Goal: Contribute content

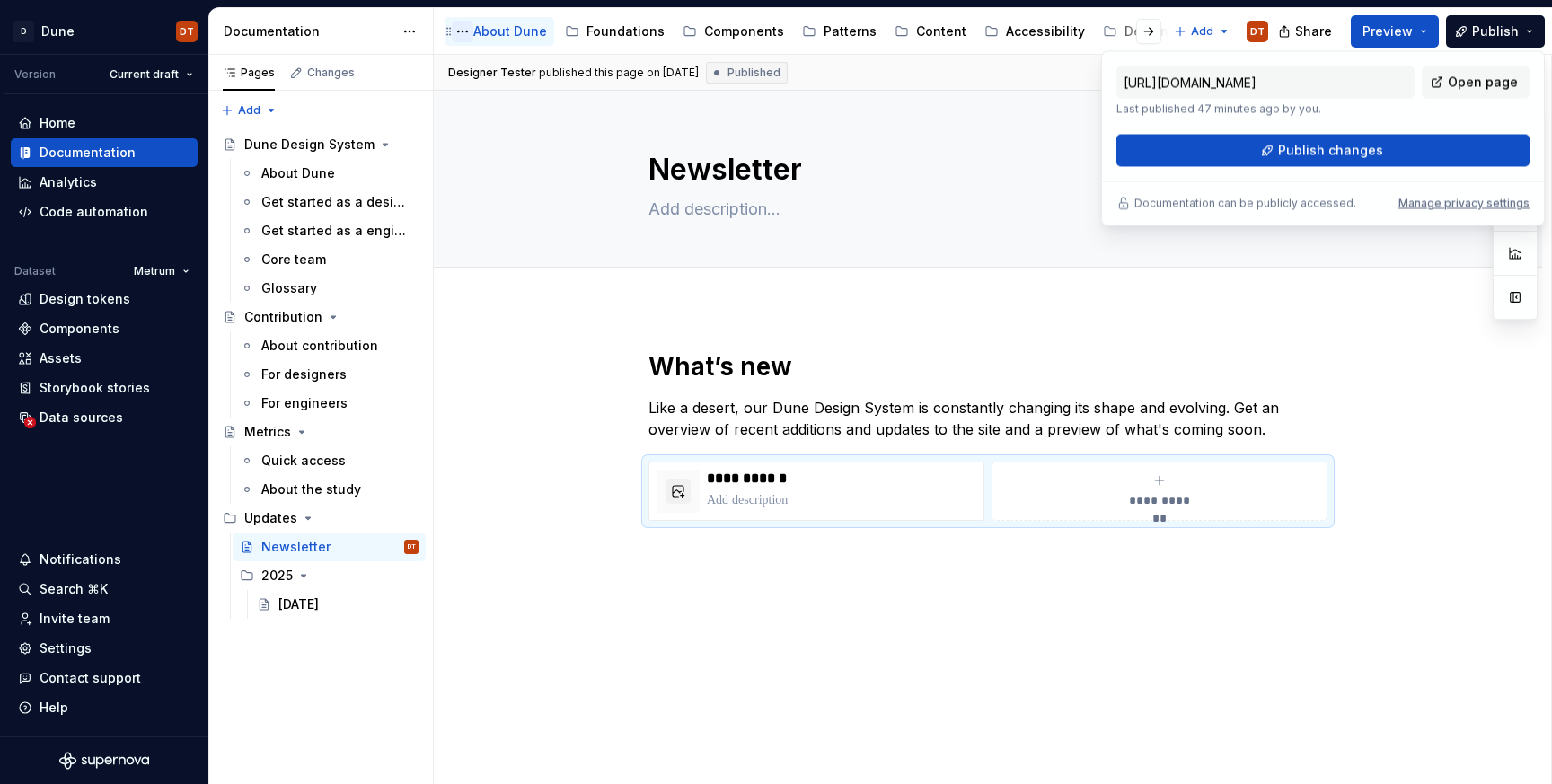
click at [458, 32] on button "Page tree" at bounding box center [462, 30] width 21 height 21
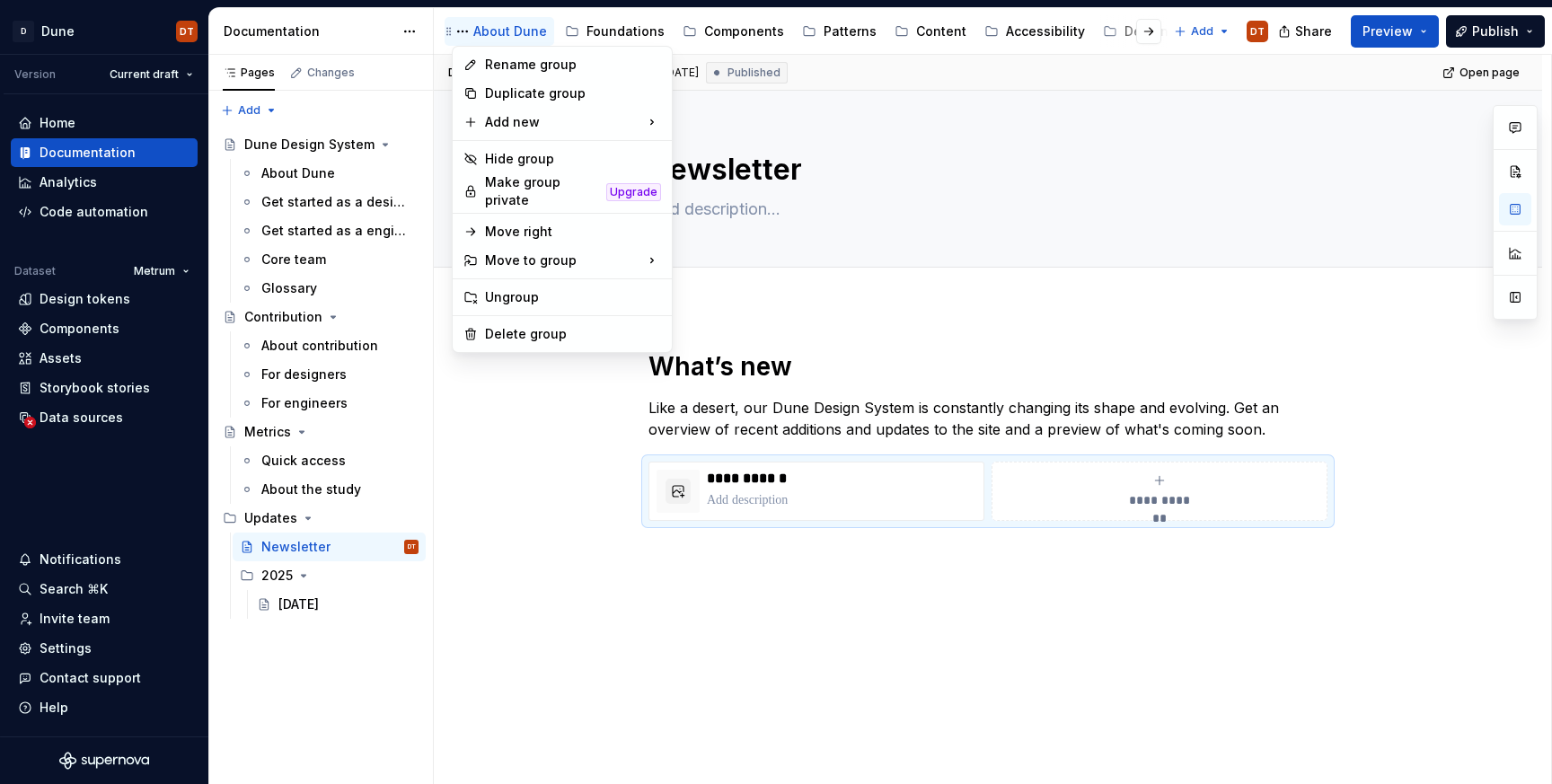
click at [524, 33] on html "D Dune DT Version Current draft Home Documentation Analytics Code automation Da…" at bounding box center [776, 392] width 1552 height 784
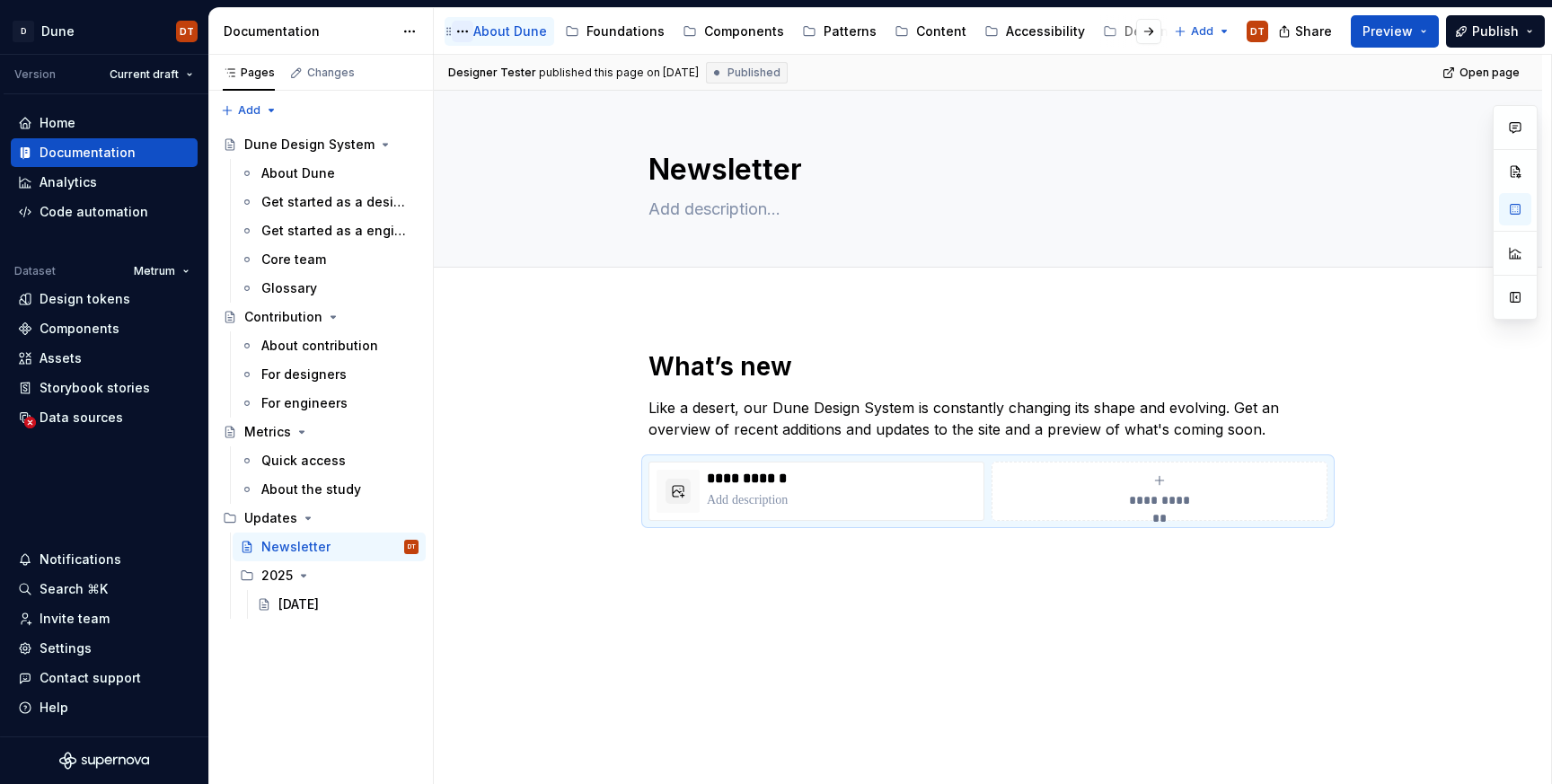
click at [468, 32] on button "Page tree" at bounding box center [462, 30] width 21 height 21
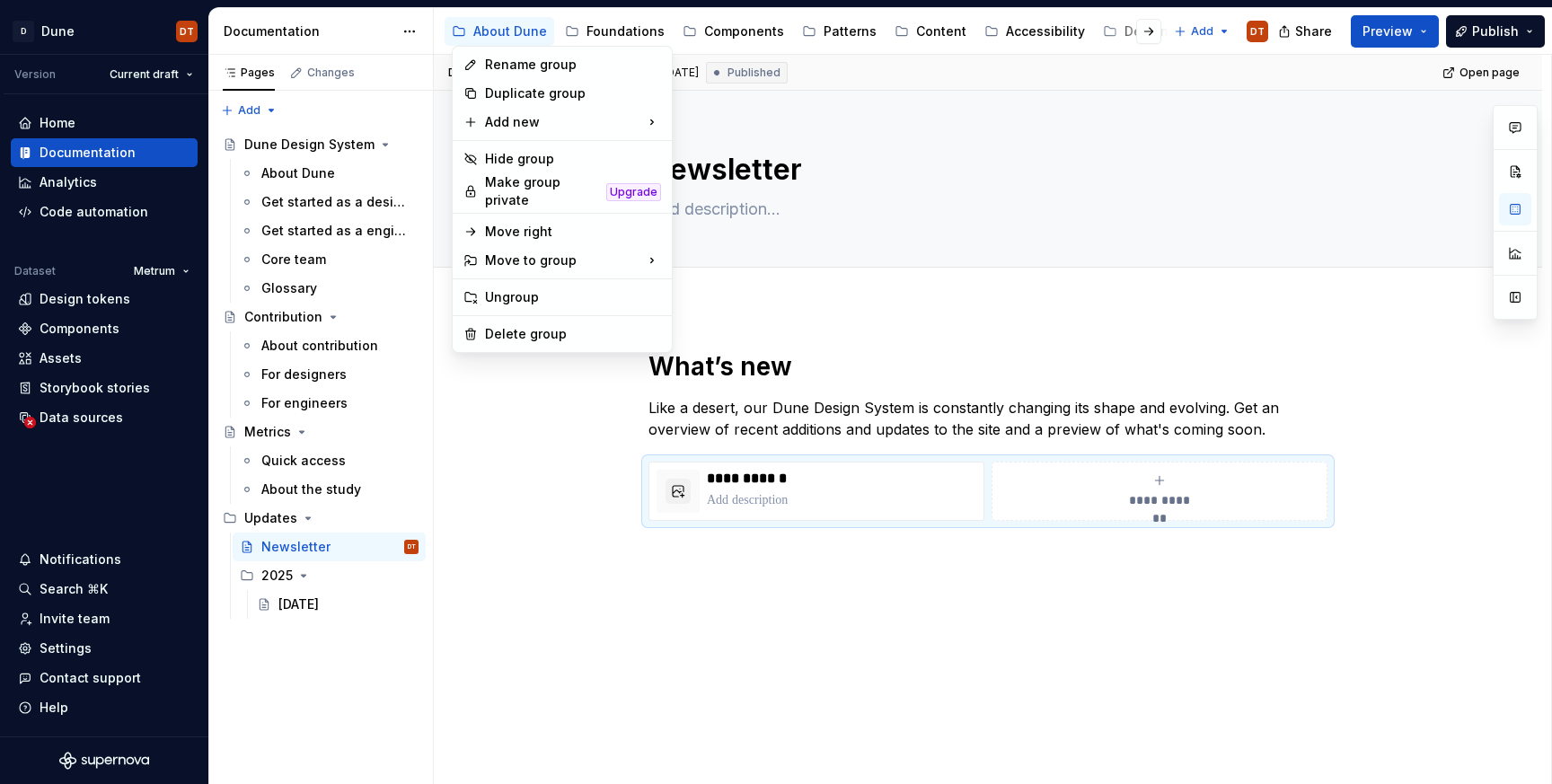
click at [964, 218] on html "D Dune DT Version Current draft Home Documentation Analytics Code automation Da…" at bounding box center [776, 392] width 1552 height 784
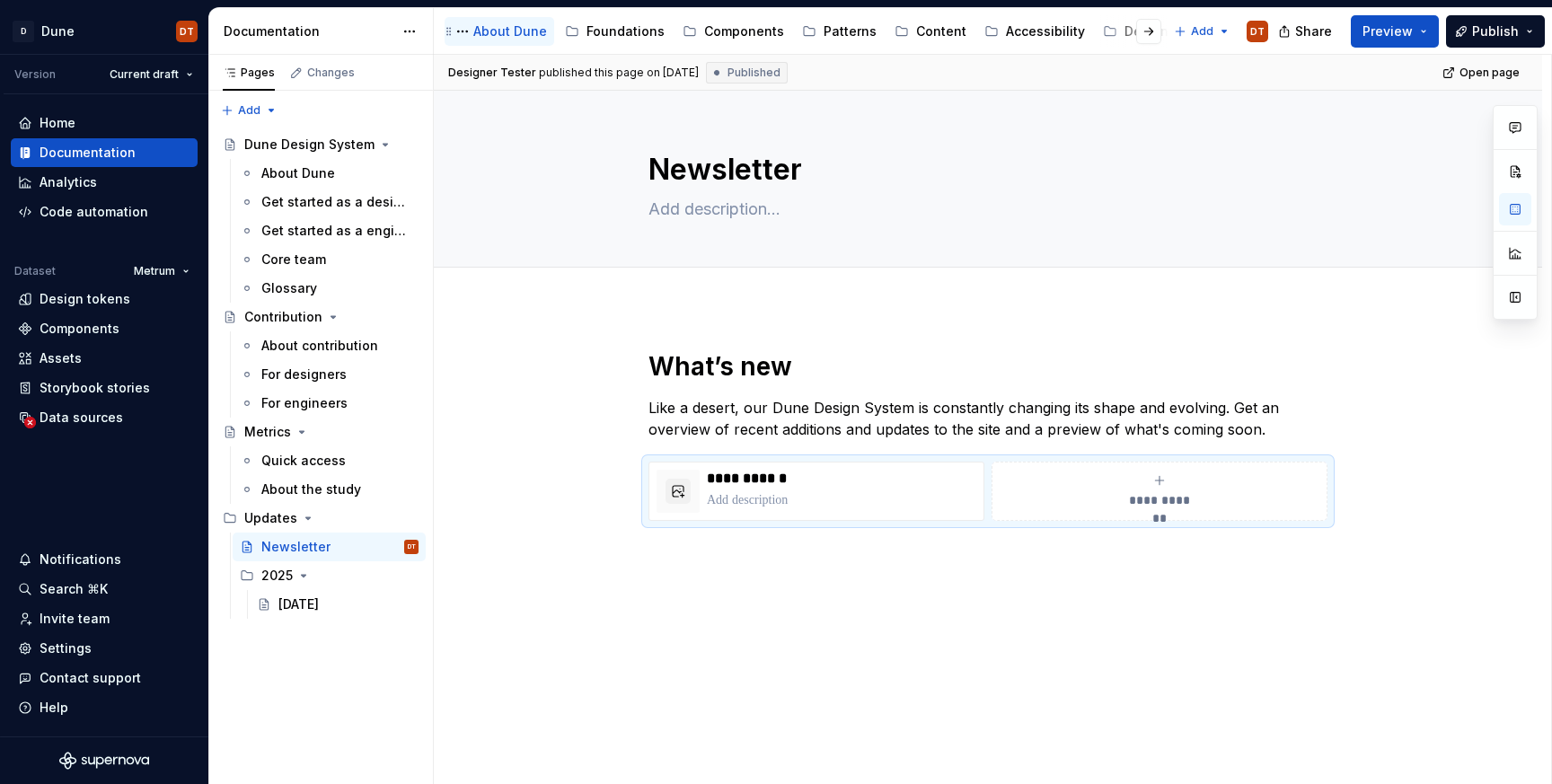
click at [527, 32] on div "About Dune" at bounding box center [510, 31] width 73 height 18
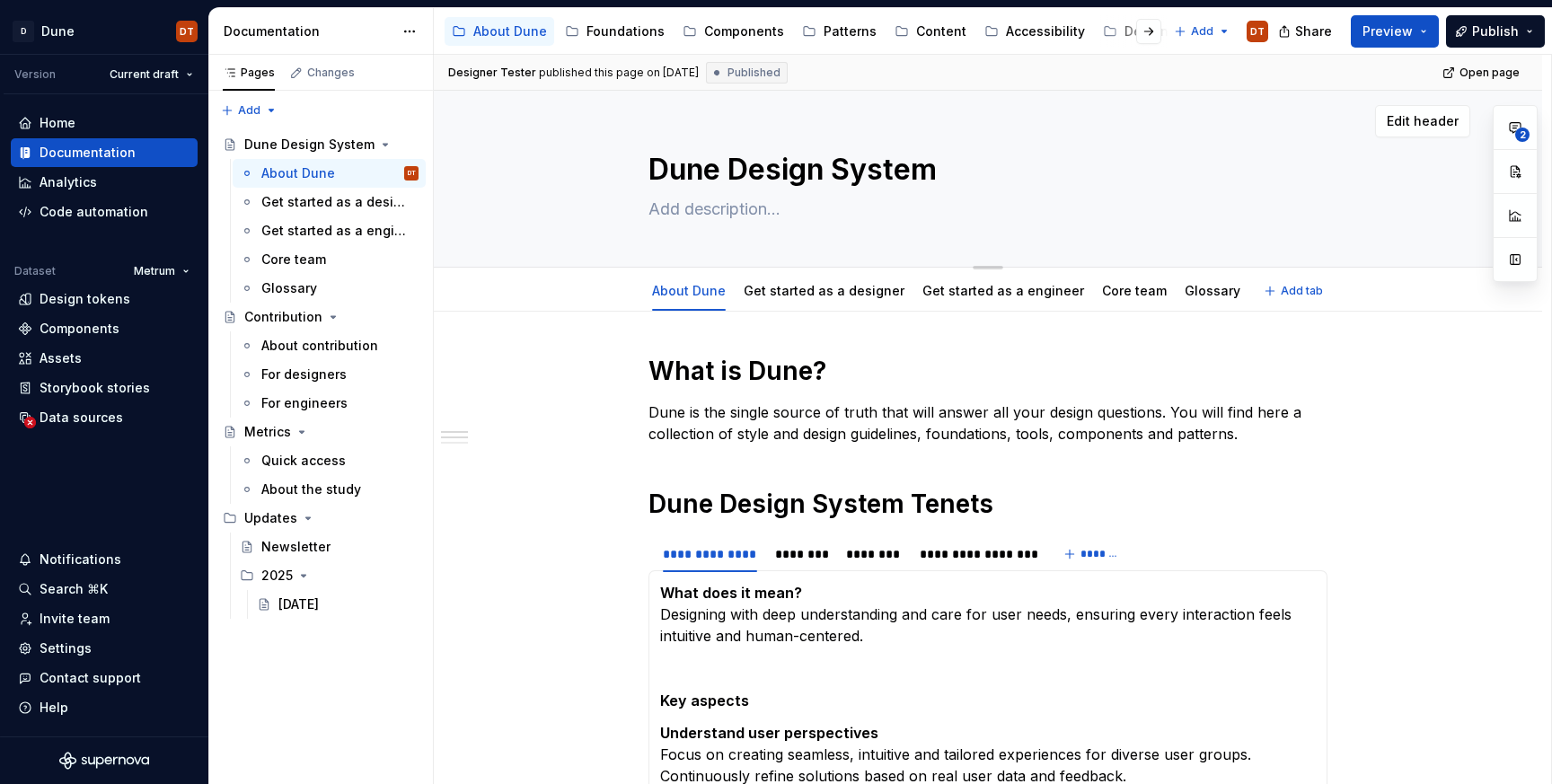
click at [748, 207] on textarea at bounding box center [984, 208] width 679 height 28
click at [687, 210] on textarea at bounding box center [984, 208] width 679 height 28
click at [383, 144] on button "Page tree" at bounding box center [380, 144] width 25 height 25
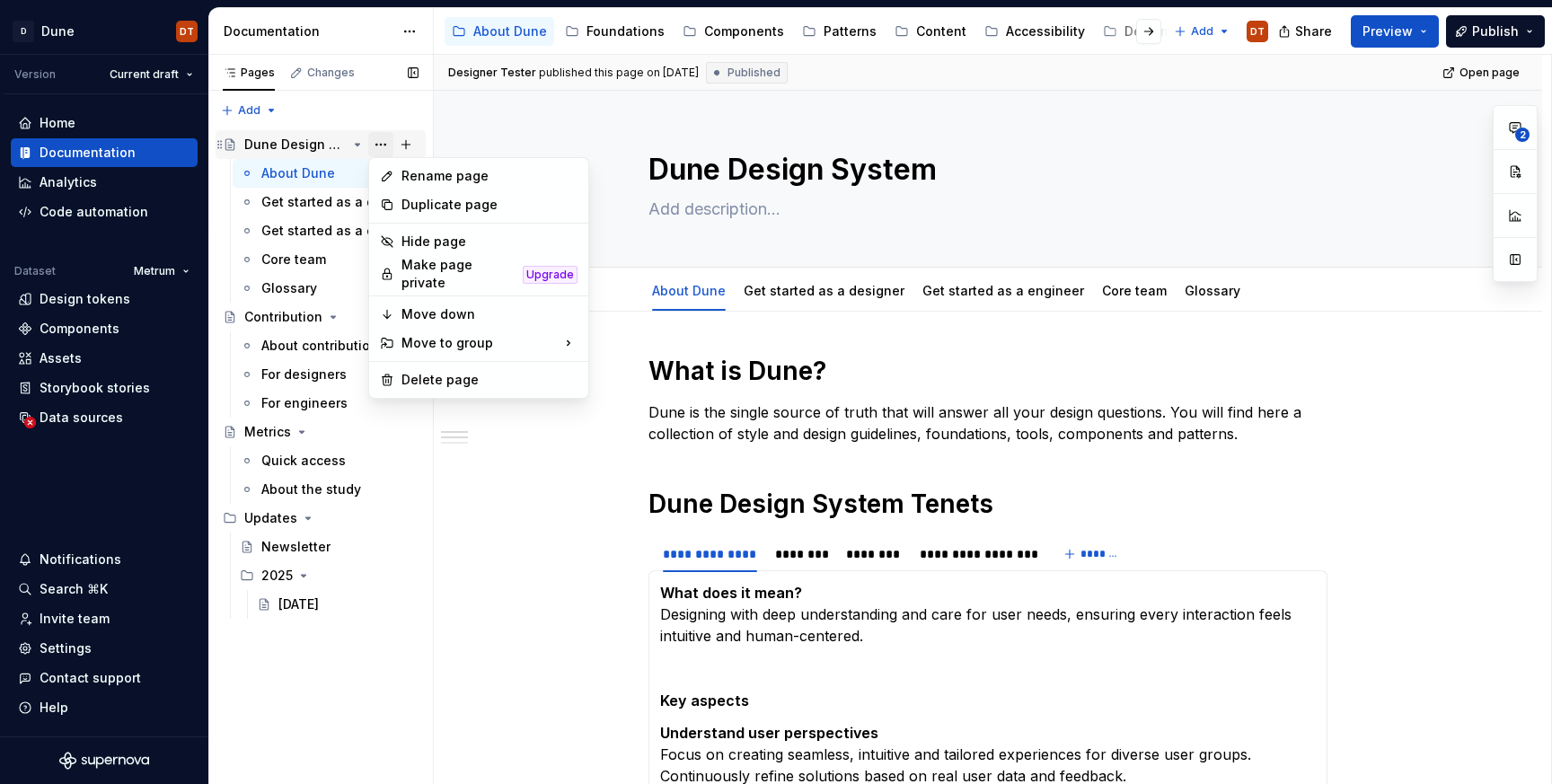
type textarea "*"
click at [463, 176] on div "Rename page" at bounding box center [489, 176] width 176 height 18
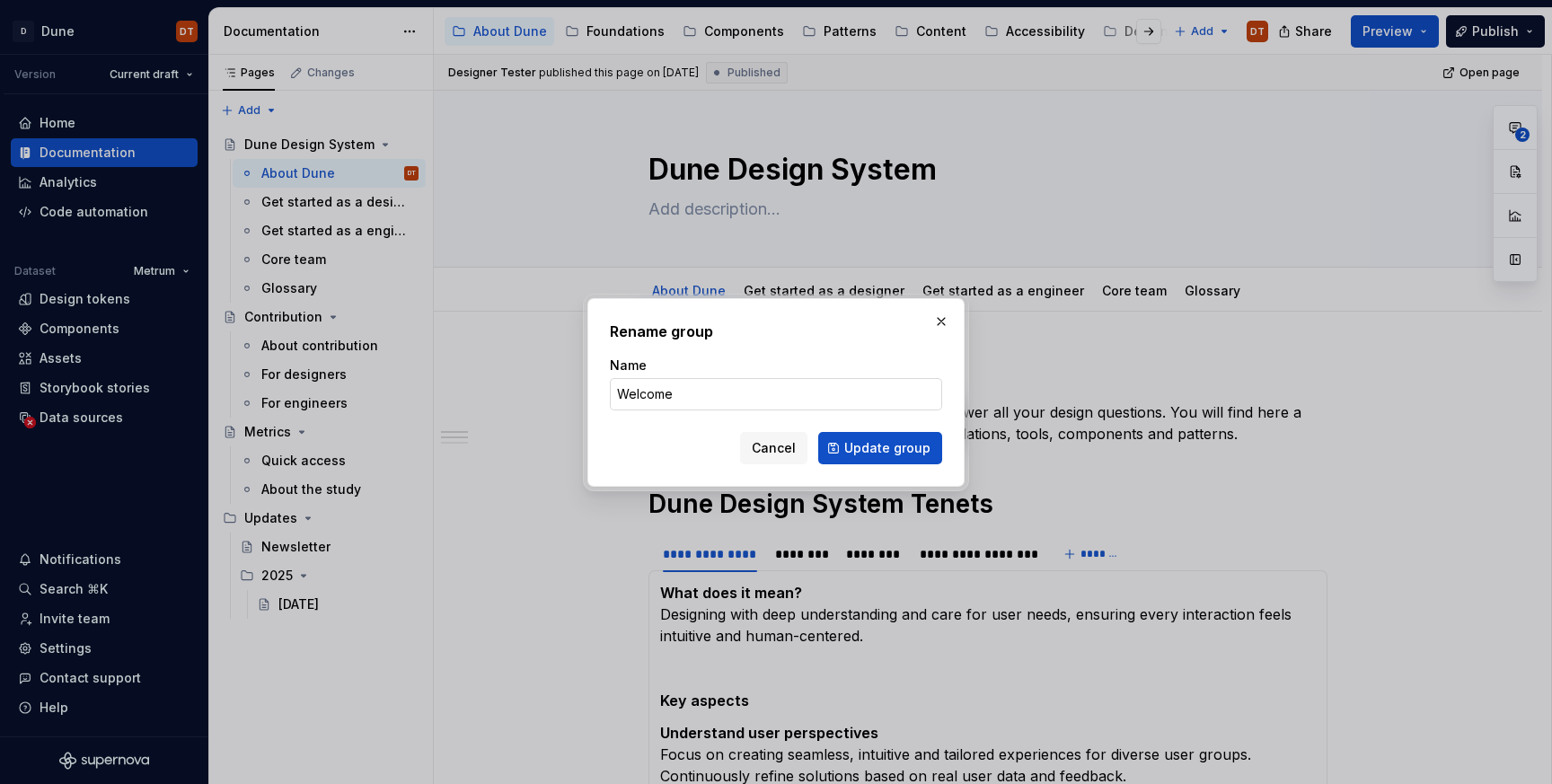
type input "Welcome to Dune"
click at [887, 448] on span "Update group" at bounding box center [887, 448] width 86 height 18
type textarea "*"
type textarea "Welcome to Dune"
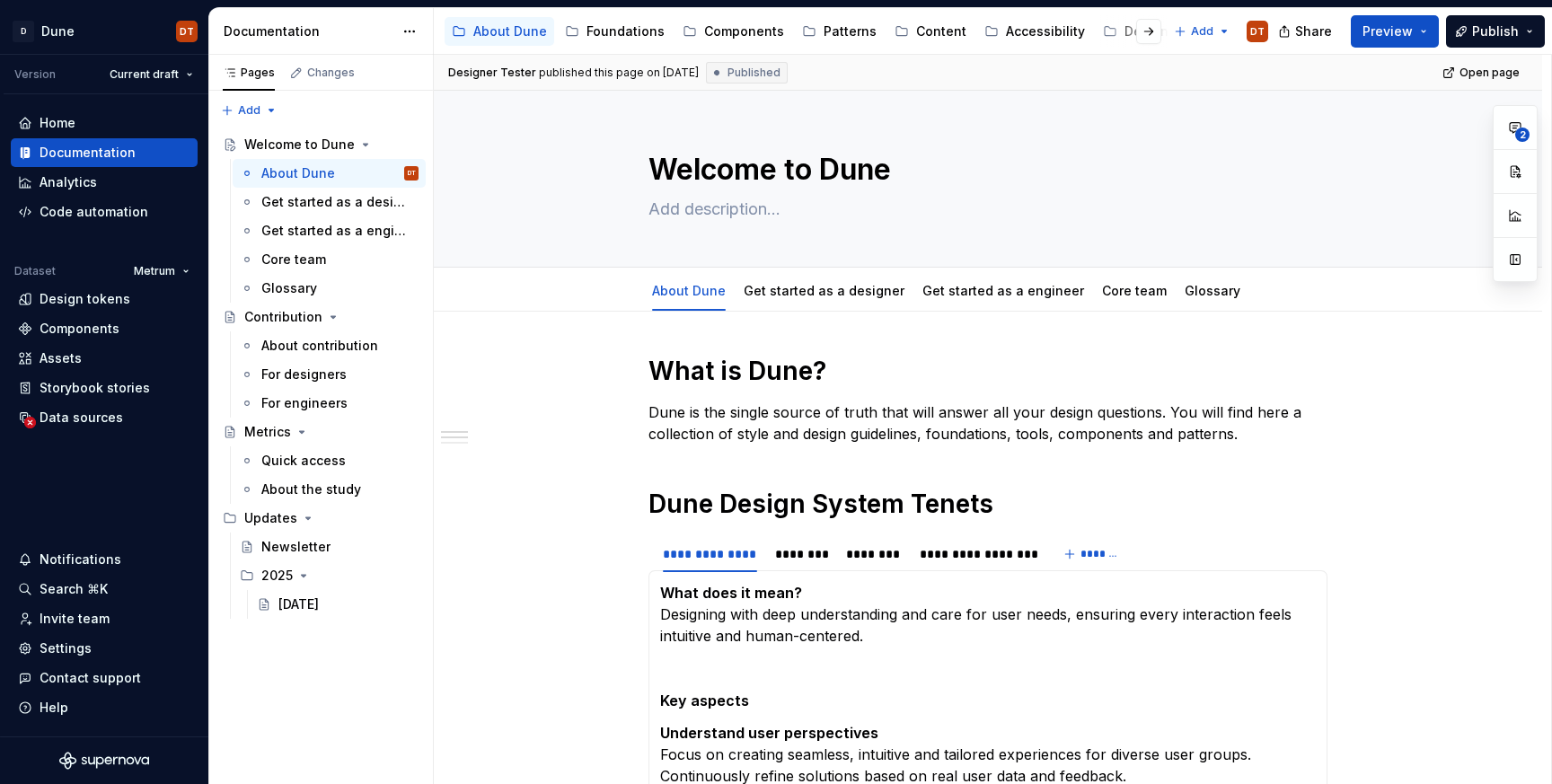
drag, startPoint x: 1487, startPoint y: 29, endPoint x: 1474, endPoint y: 49, distance: 23.9
click at [1487, 29] on span "Publish" at bounding box center [1495, 31] width 47 height 18
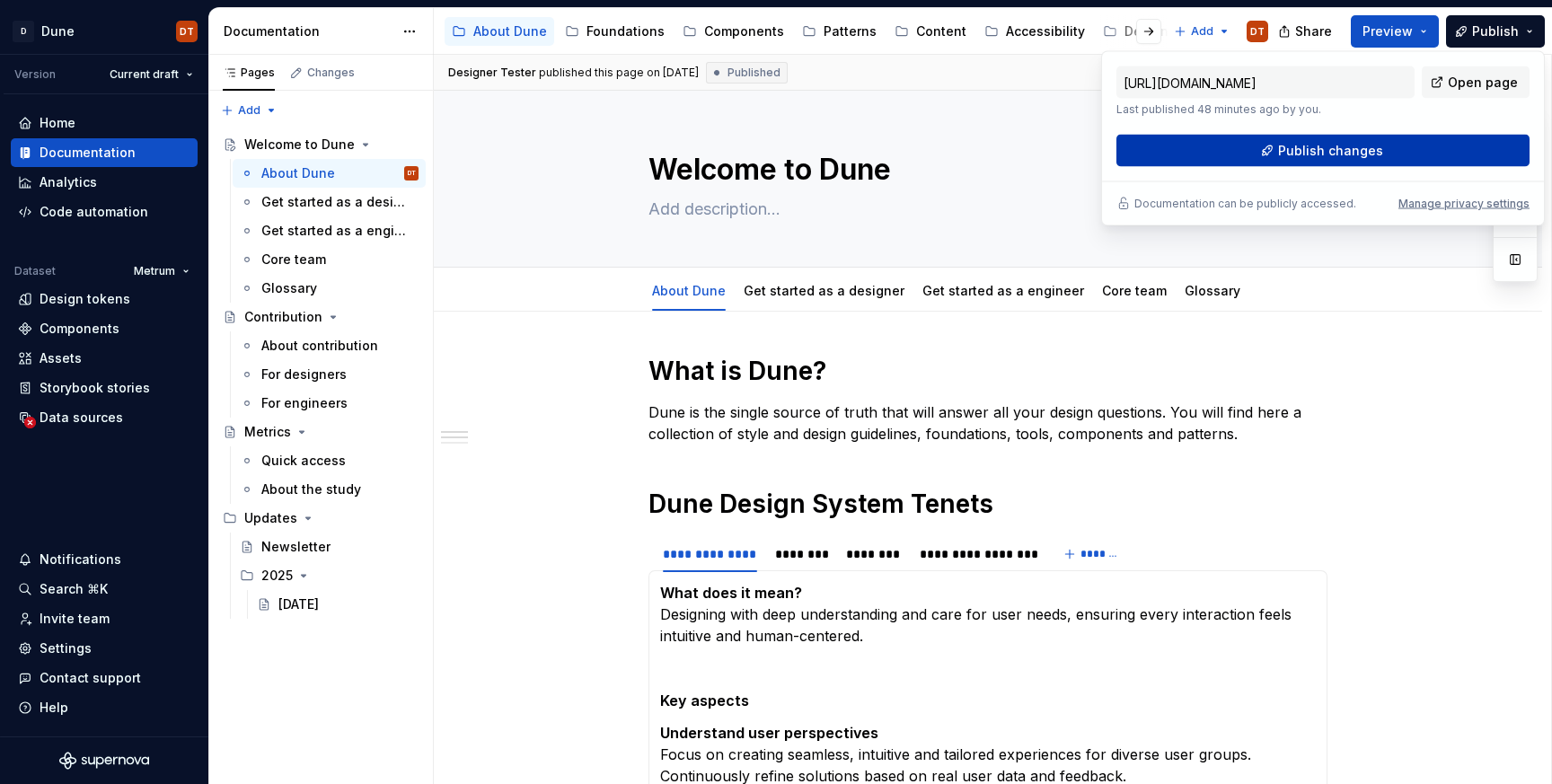
click at [1336, 143] on span "Publish changes" at bounding box center [1331, 151] width 105 height 18
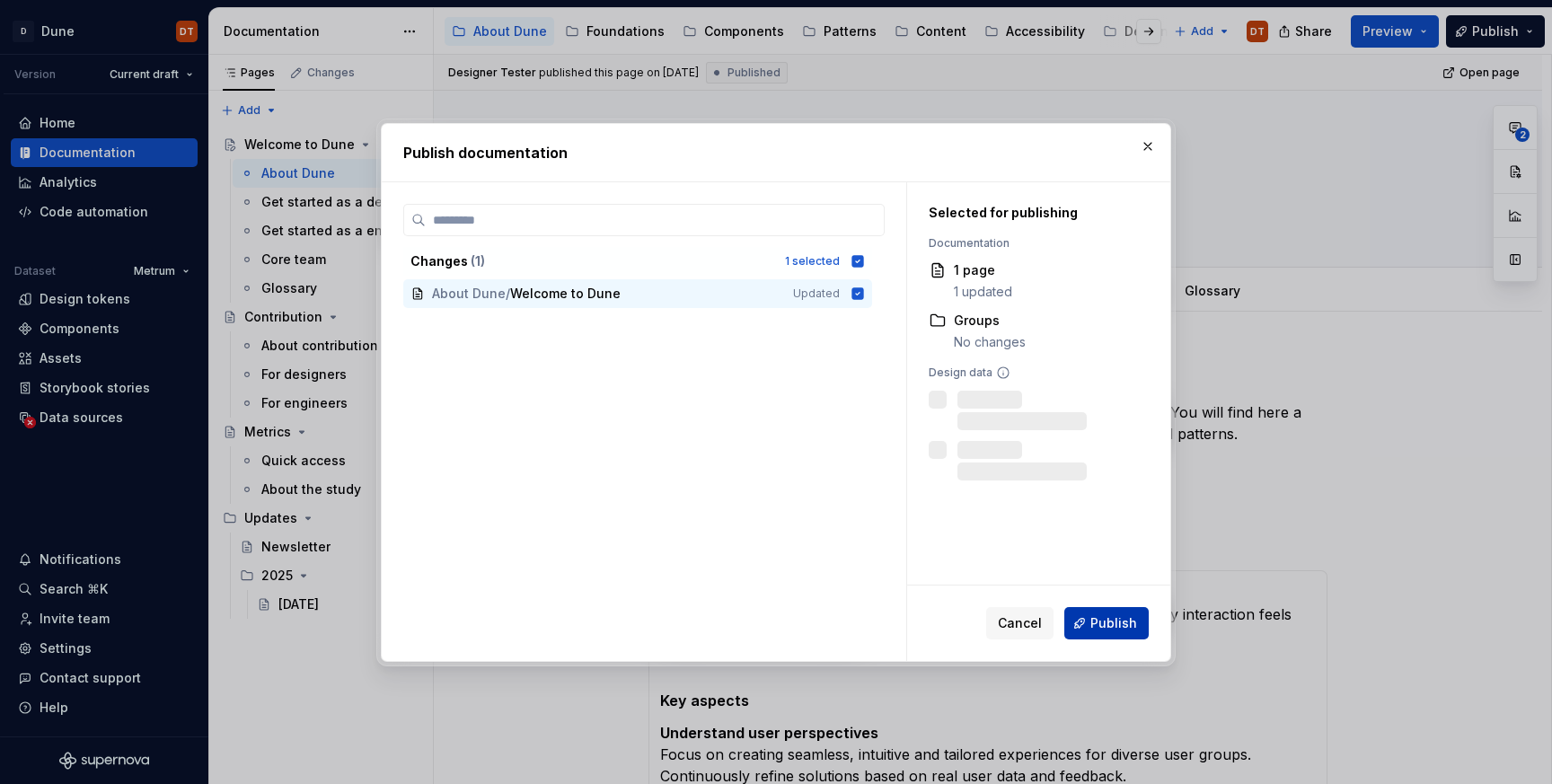
click at [1102, 615] on span "Publish" at bounding box center [1113, 623] width 47 height 18
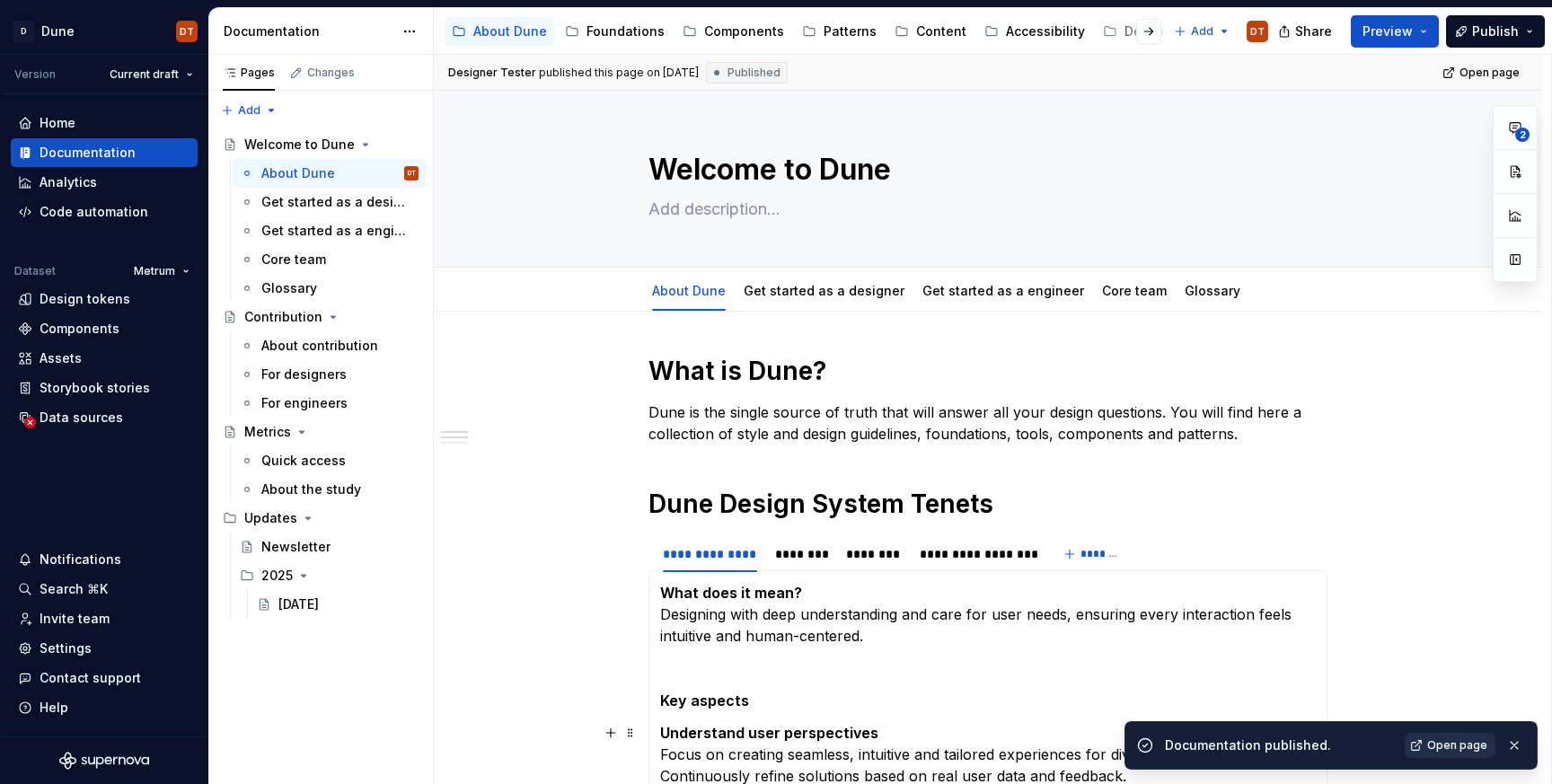
click at [1478, 745] on span "Open page" at bounding box center [1457, 745] width 61 height 15
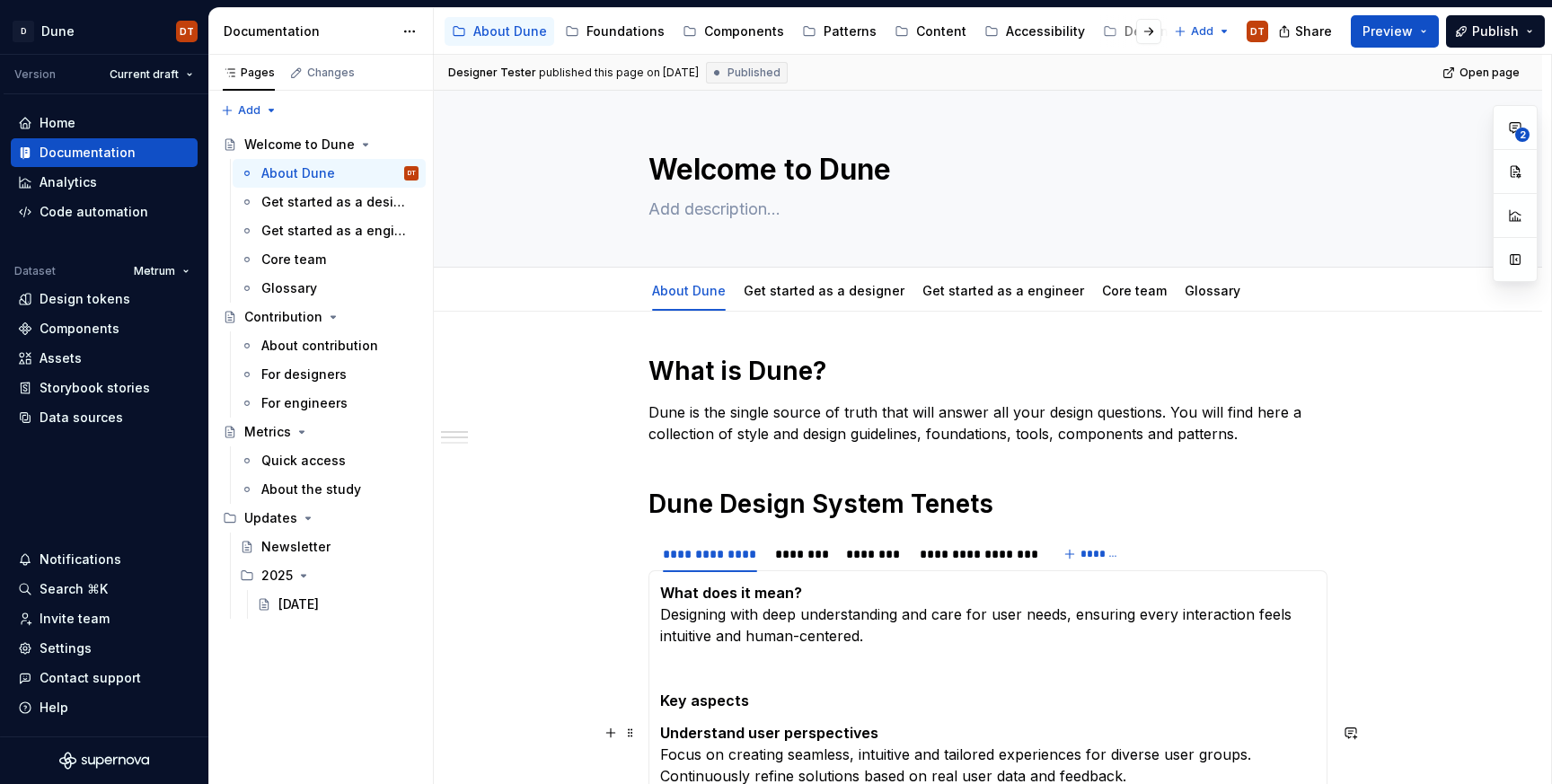
type textarea "*"
